Goal: Check status: Check status

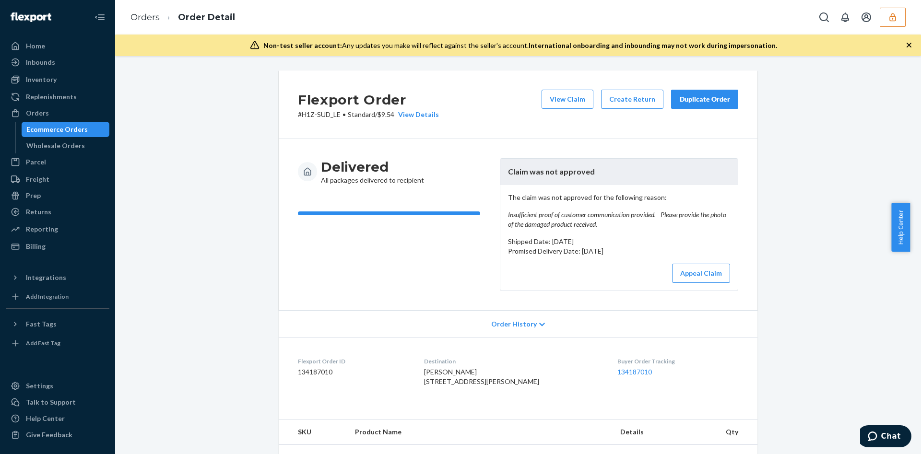
scroll to position [286, 0]
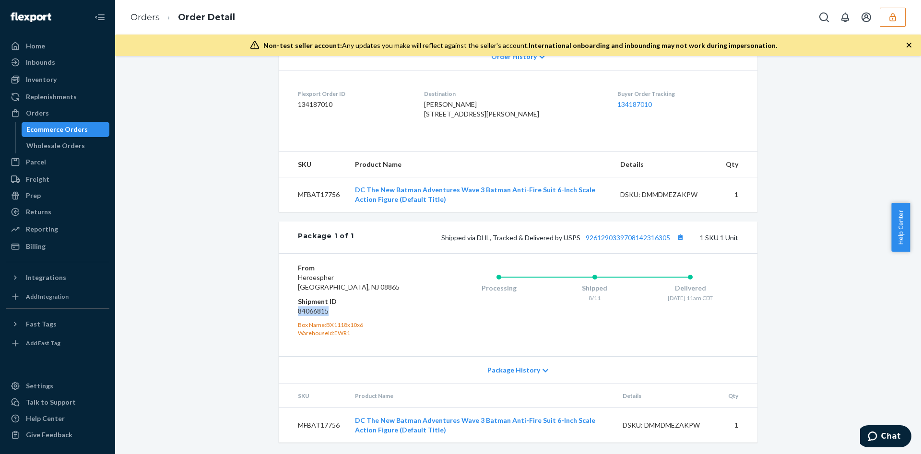
click at [890, 18] on icon "button" at bounding box center [893, 17] width 6 height 8
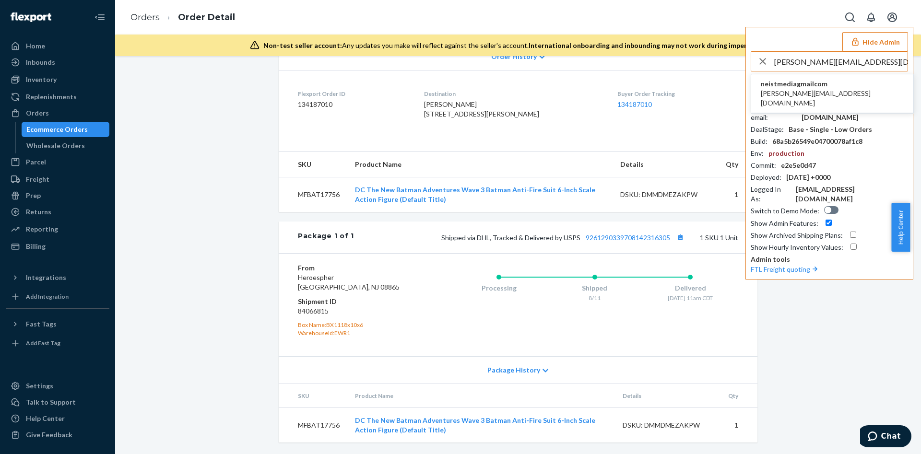
type input "[PERSON_NAME][EMAIL_ADDRESS][DOMAIN_NAME]"
click at [830, 89] on span "[PERSON_NAME][EMAIL_ADDRESS][DOMAIN_NAME]" at bounding box center [832, 98] width 143 height 19
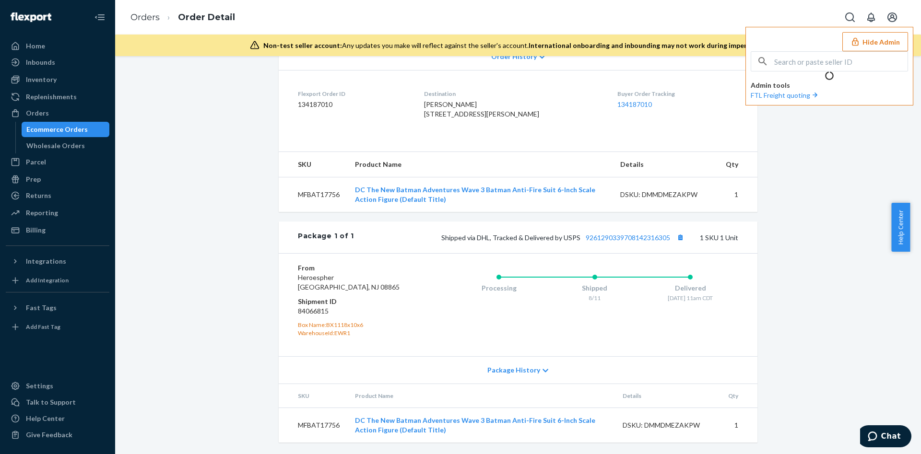
click at [830, 89] on p "Admin tools" at bounding box center [829, 86] width 157 height 10
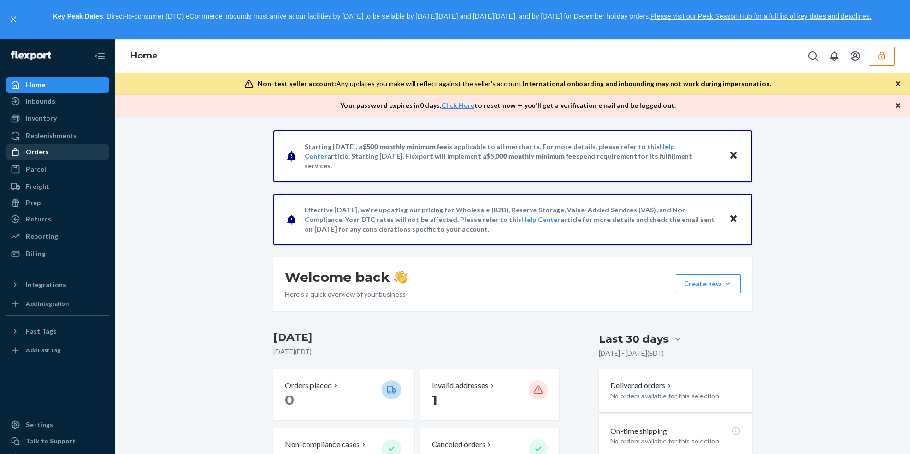
click at [59, 151] on div "Orders" at bounding box center [58, 151] width 102 height 13
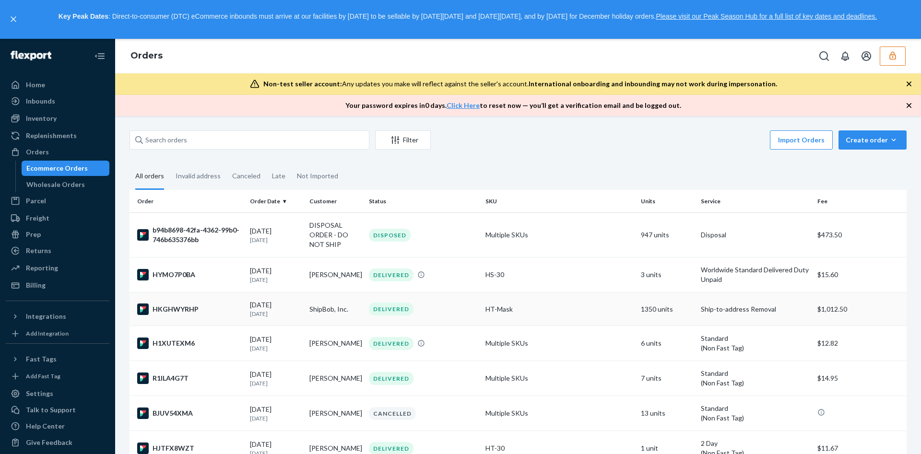
click at [653, 316] on td "1350 units" at bounding box center [666, 310] width 59 height 34
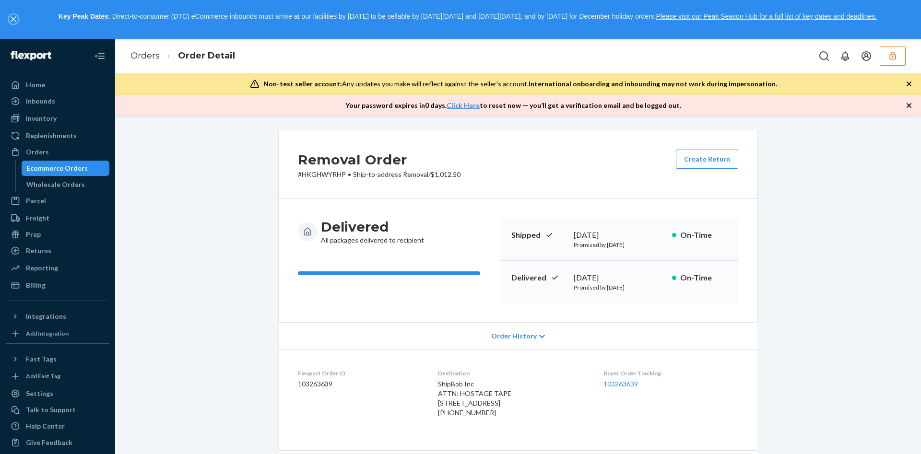
click at [12, 18] on icon "close," at bounding box center [14, 19] width 6 height 6
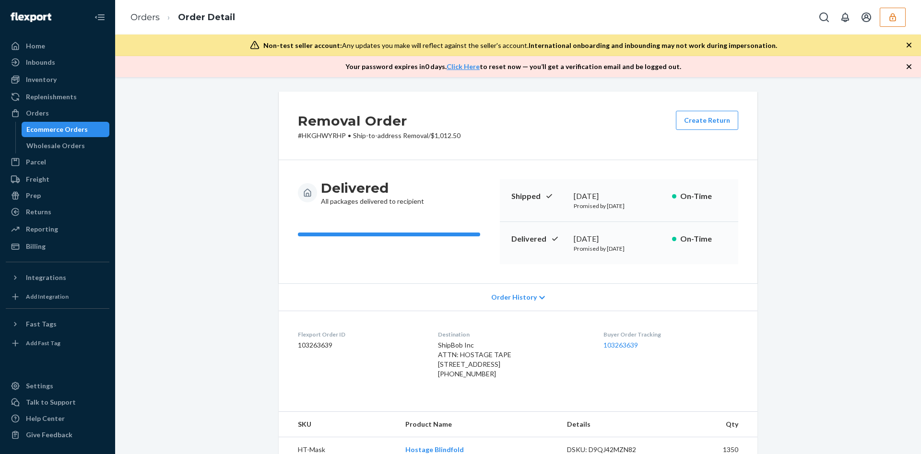
click at [900, 21] on button "button" at bounding box center [893, 17] width 26 height 19
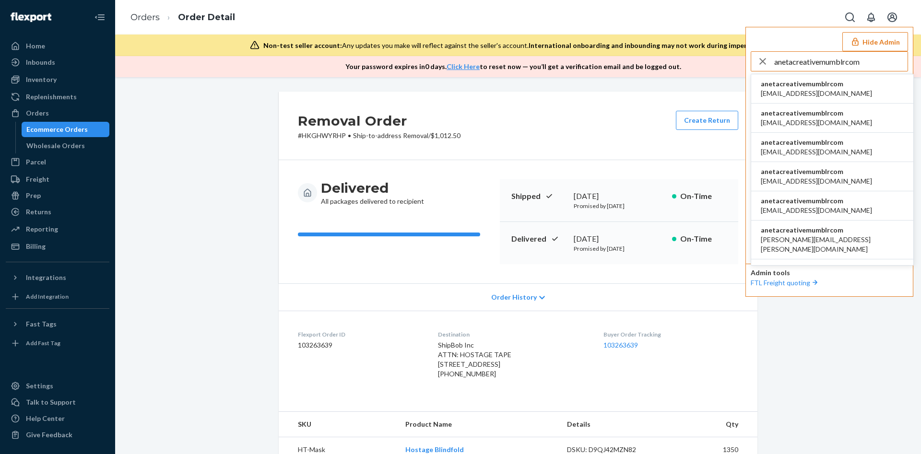
type input "anetacreativemumblrcom"
click at [825, 94] on span "aleksa@piccalio.com" at bounding box center [816, 94] width 111 height 10
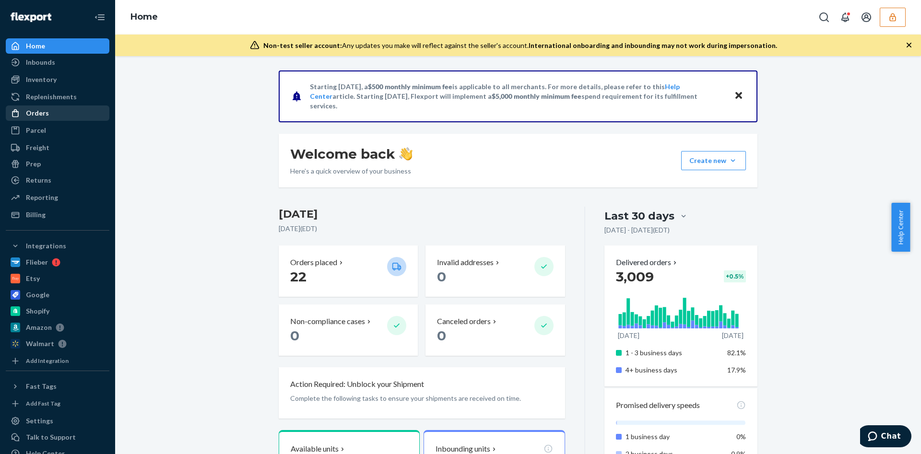
click at [69, 113] on div "Orders" at bounding box center [58, 113] width 102 height 13
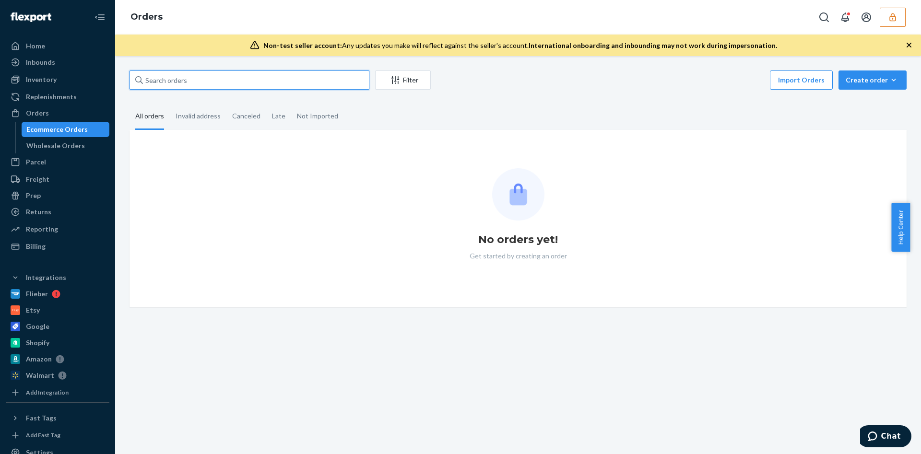
click at [213, 81] on input "text" at bounding box center [250, 80] width 240 height 19
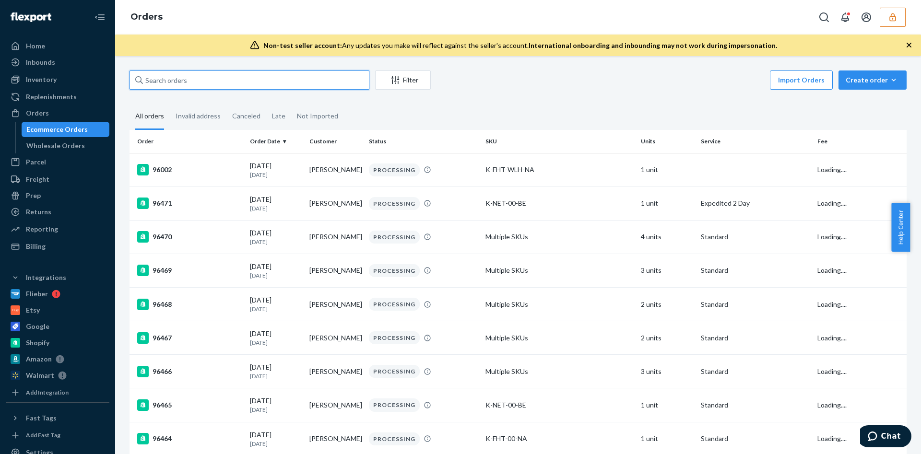
paste input "129552768"
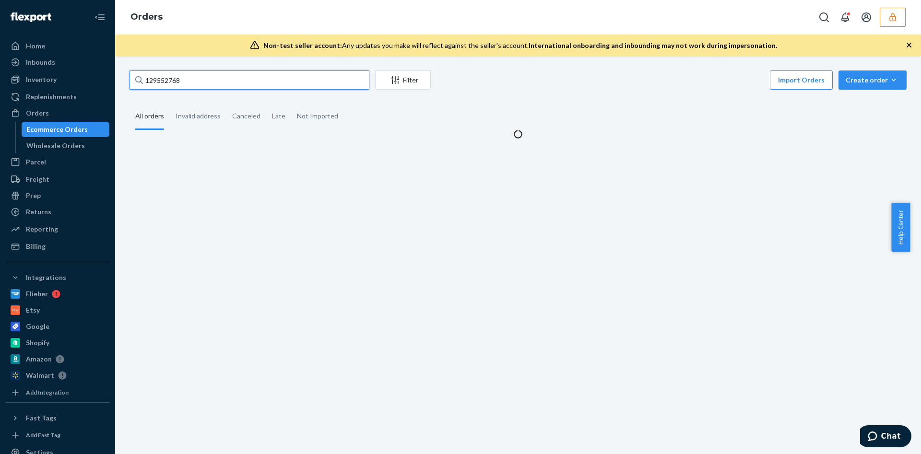
type input "129552768"
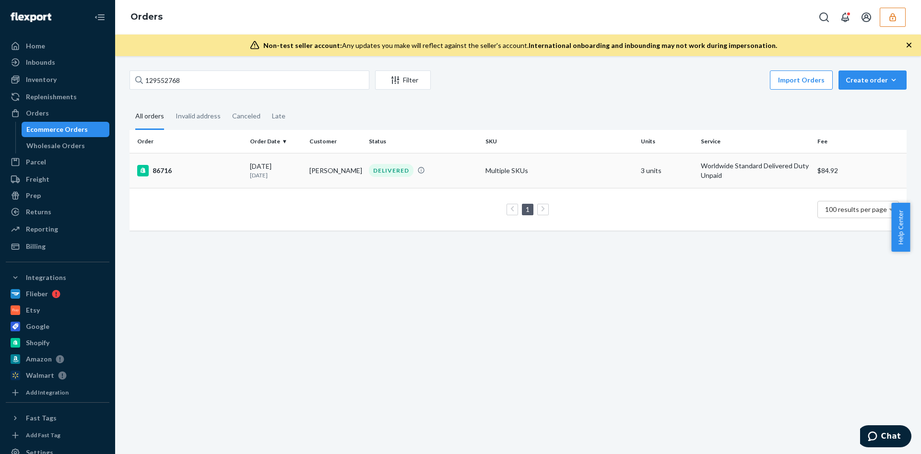
click at [399, 173] on div "DELIVERED" at bounding box center [391, 170] width 45 height 13
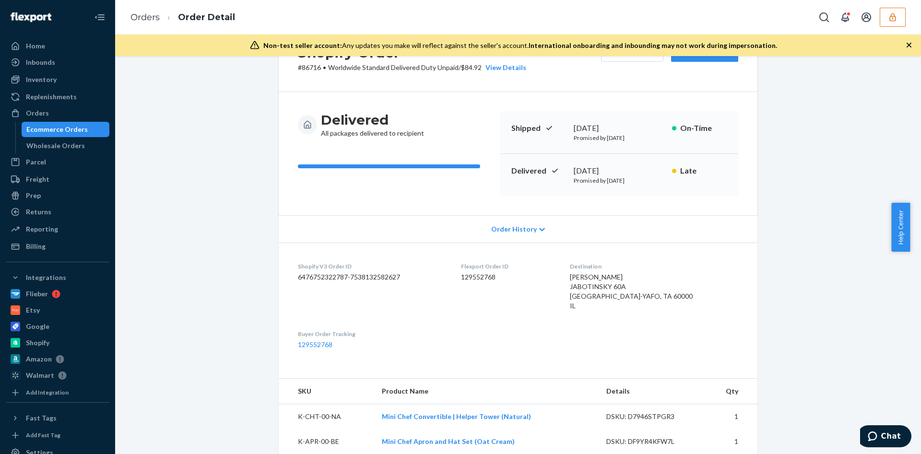
scroll to position [46, 0]
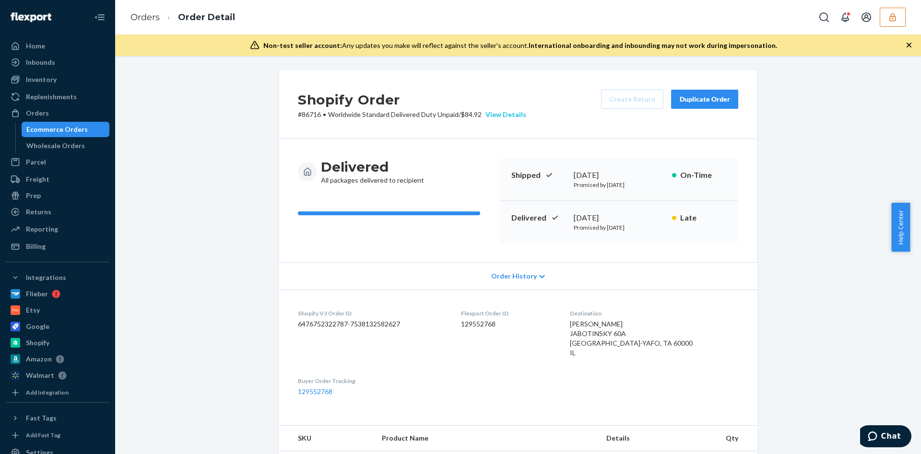
click at [499, 116] on div "View Details" at bounding box center [504, 115] width 45 height 10
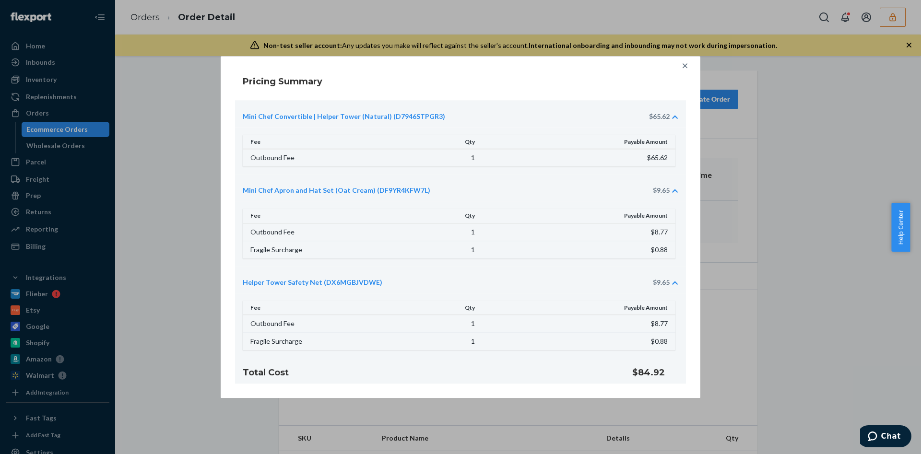
click at [688, 59] on div at bounding box center [685, 65] width 19 height 19
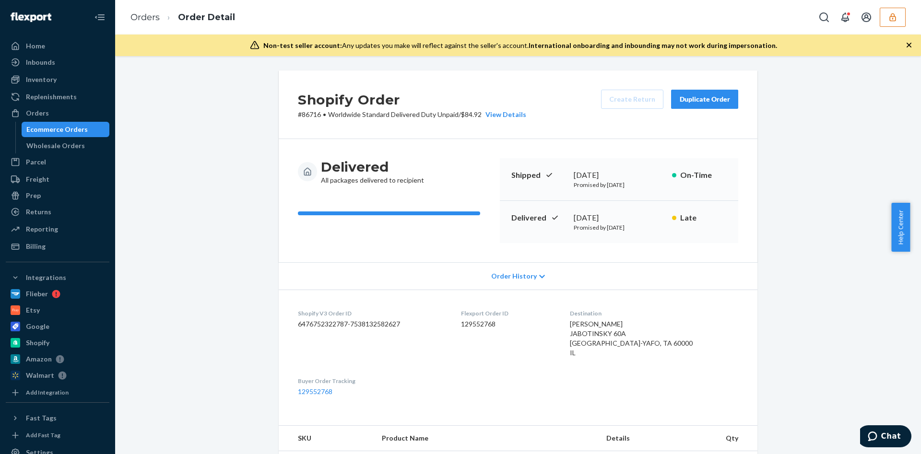
click at [887, 12] on button "button" at bounding box center [893, 17] width 26 height 19
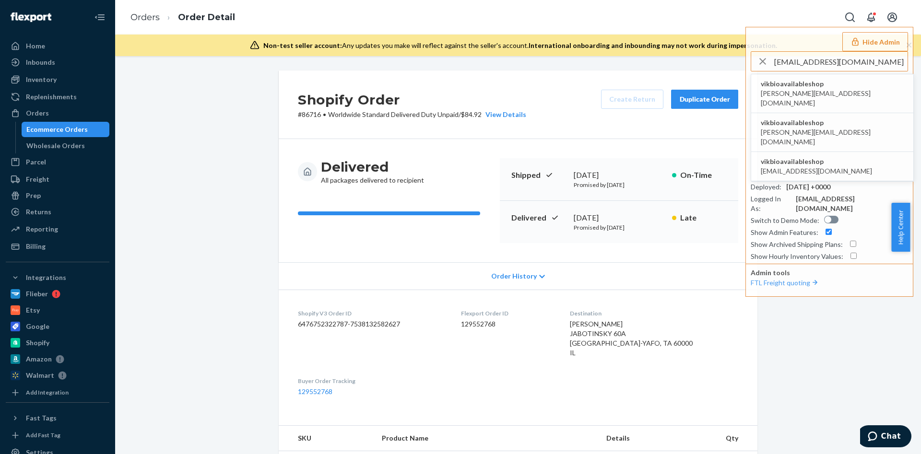
type input "vik@bioavailable.shop"
click at [836, 93] on span "maurice@bioavailable.shop" at bounding box center [832, 98] width 143 height 19
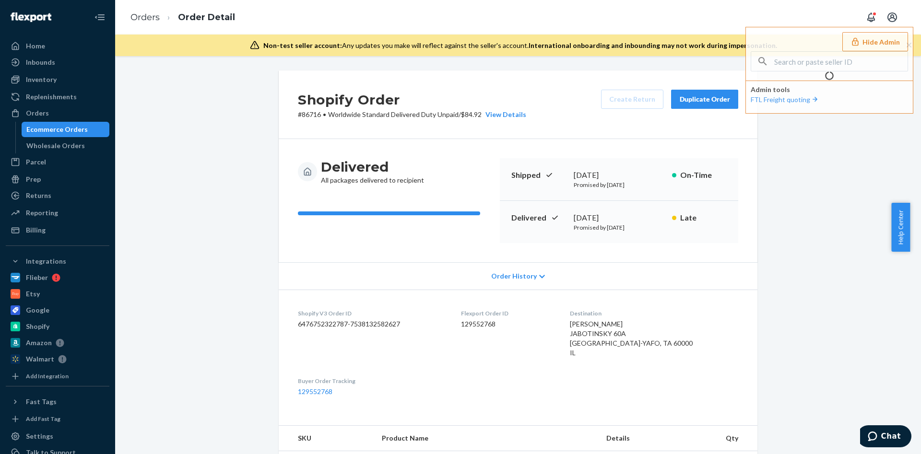
click at [836, 93] on p "Admin tools" at bounding box center [829, 90] width 157 height 10
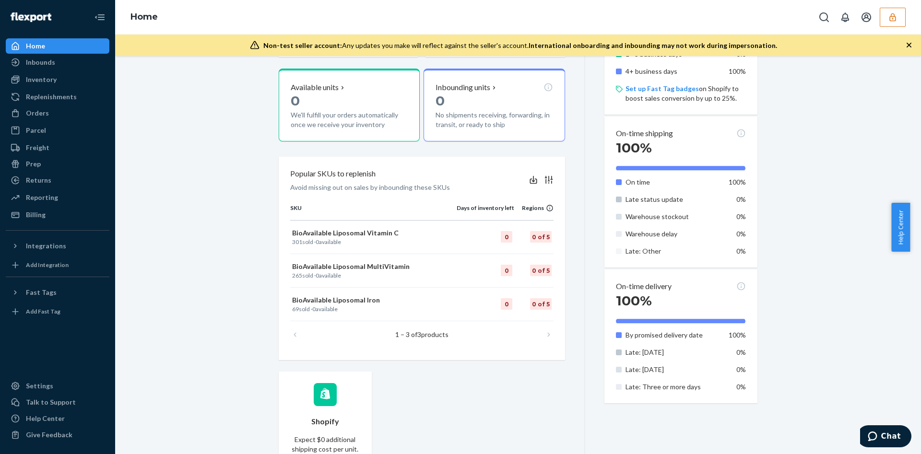
scroll to position [410, 0]
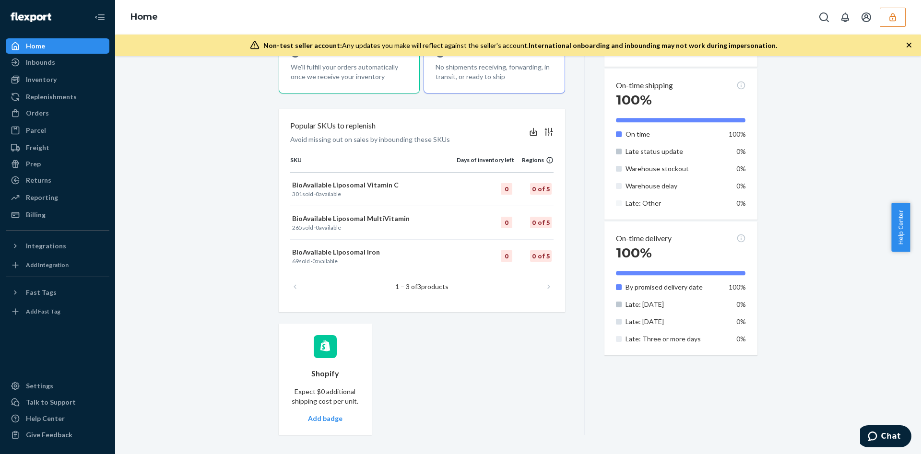
click at [9, 121] on div "Orders Ecommerce Orders Wholesale Orders" at bounding box center [58, 114] width 104 height 16
click at [53, 113] on div "Orders" at bounding box center [58, 113] width 102 height 13
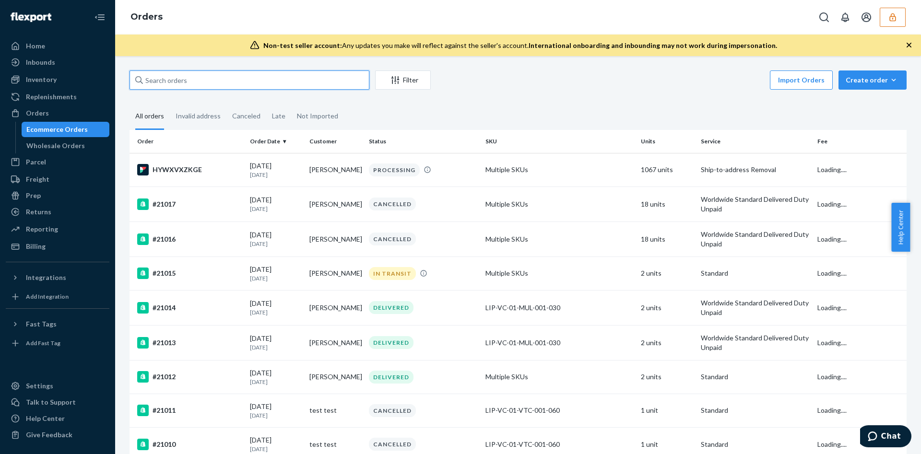
paste input "trycomfrtgmailcom"
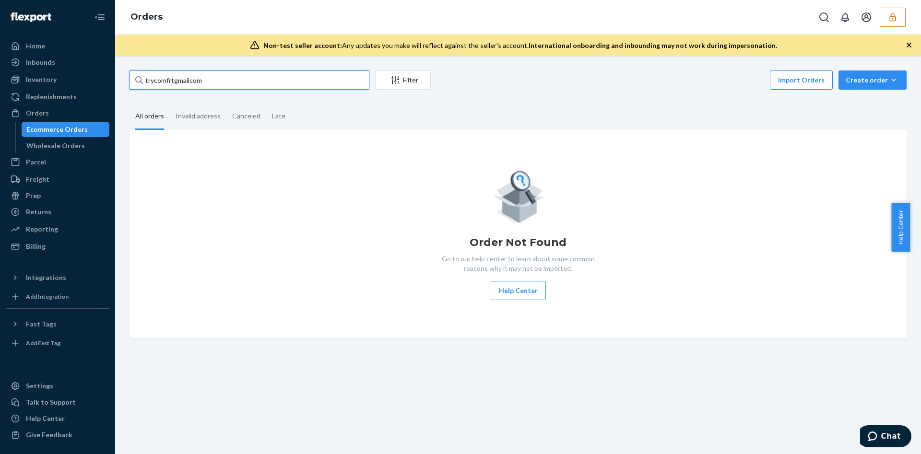
click at [185, 86] on input "trycomfrtgmailcom" at bounding box center [250, 80] width 240 height 19
paste input "254629918"
type input "254629918"
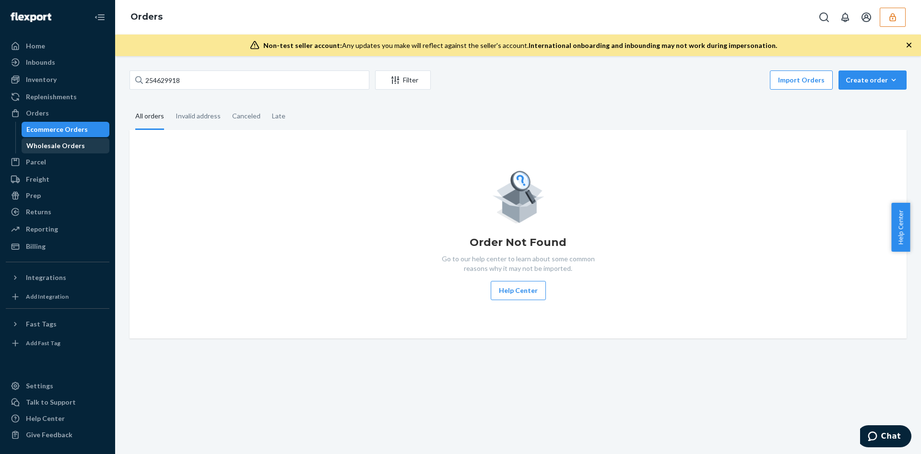
click at [79, 147] on div "Wholesale Orders" at bounding box center [55, 146] width 59 height 10
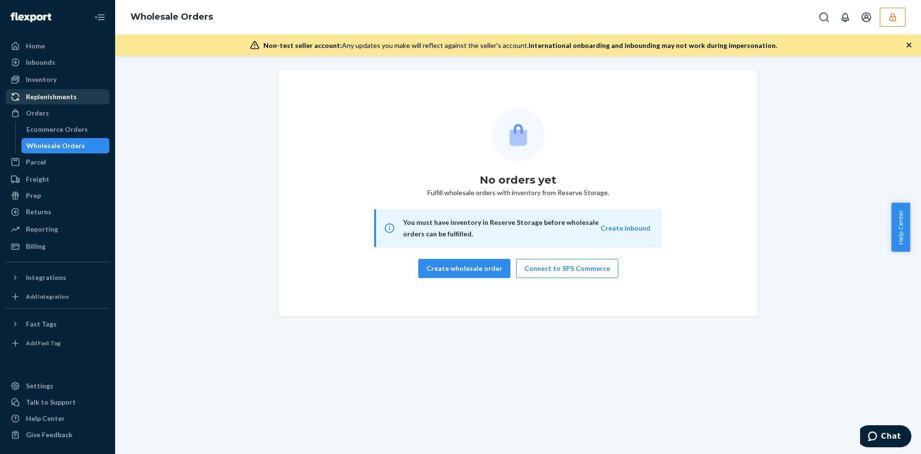
click at [85, 89] on link "Replenishments" at bounding box center [58, 96] width 104 height 15
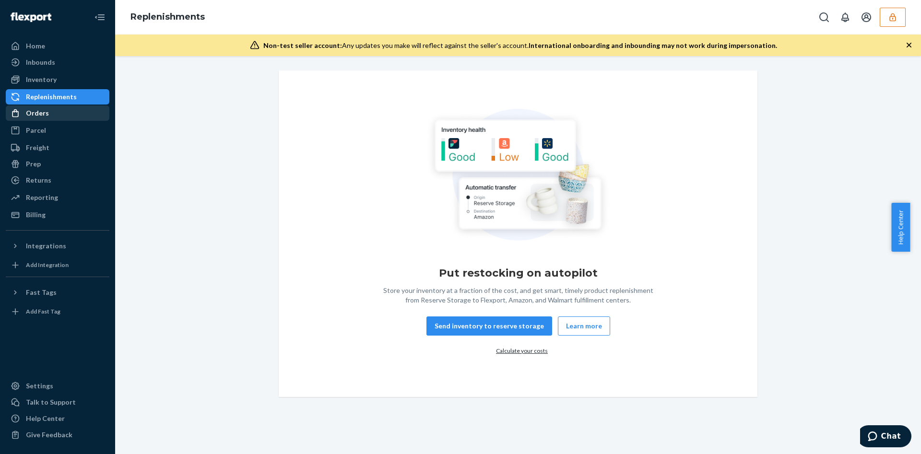
click at [92, 111] on div "Orders" at bounding box center [58, 113] width 102 height 13
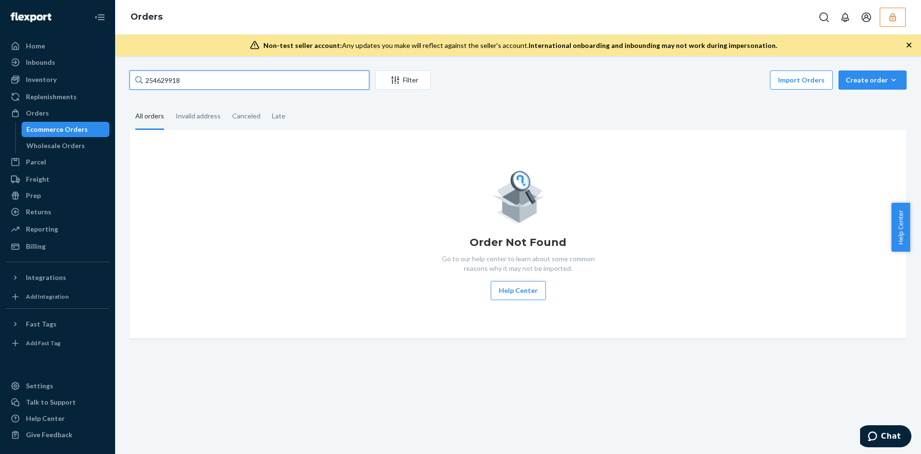
drag, startPoint x: 324, startPoint y: 84, endPoint x: 109, endPoint y: 109, distance: 215.9
click at [109, 109] on div "Home Inbounds Shipping Plans Problems Inventory Products Replenishments Orders …" at bounding box center [460, 227] width 921 height 454
